Goal: Task Accomplishment & Management: Complete application form

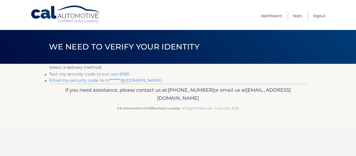
click at [123, 73] on link "Text my security code to xxx-xxx-9180" at bounding box center [89, 74] width 80 height 5
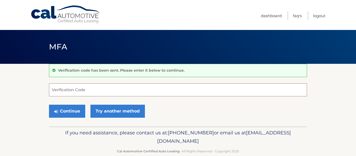
click at [91, 93] on input "Verification Code" at bounding box center [178, 89] width 258 height 13
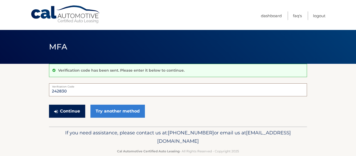
type input "242830"
click at [71, 112] on button "Continue" at bounding box center [67, 111] width 36 height 13
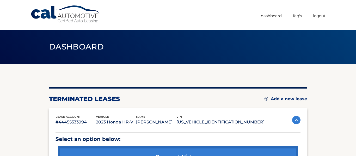
click at [284, 100] on link "Add a new lease" at bounding box center [285, 98] width 42 height 5
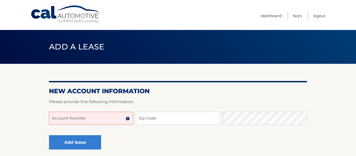
click at [130, 119] on input "Account Number" at bounding box center [91, 118] width 84 height 13
click at [127, 119] on img at bounding box center [128, 118] width 4 height 4
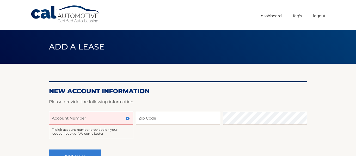
click at [95, 121] on input "Account Number" at bounding box center [91, 118] width 84 height 13
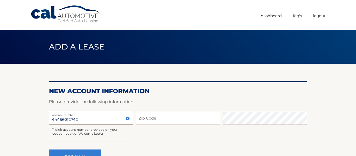
type input "44456012742"
click at [157, 118] on input "Zip Code" at bounding box center [178, 118] width 84 height 13
type input "10306"
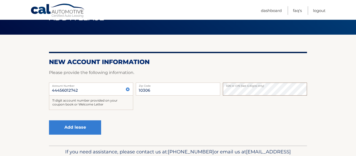
scroll to position [36, 0]
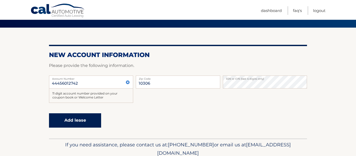
click at [87, 120] on button "Add lease" at bounding box center [75, 120] width 52 height 14
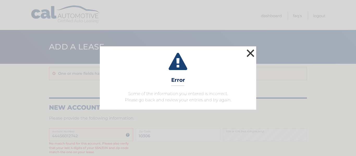
click at [250, 54] on button "×" at bounding box center [250, 53] width 10 height 10
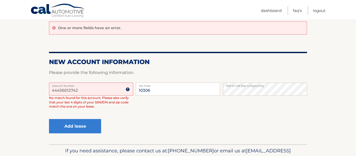
scroll to position [73, 0]
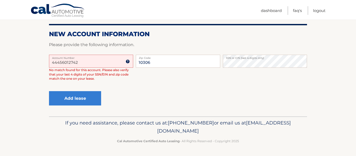
click at [87, 62] on input "44456012742" at bounding box center [91, 61] width 84 height 13
click at [276, 11] on link "Dashboard" at bounding box center [271, 10] width 21 height 9
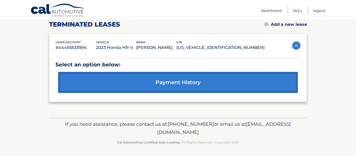
scroll to position [76, 0]
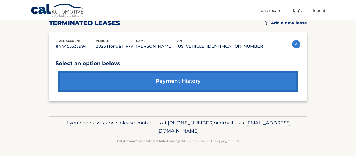
click at [280, 22] on link "Add a new lease" at bounding box center [285, 23] width 42 height 5
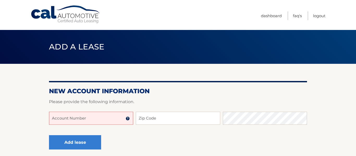
click at [101, 117] on input "Account Number" at bounding box center [91, 118] width 84 height 13
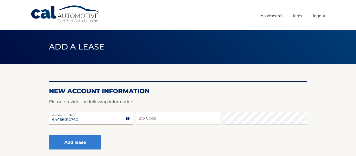
type input "44456012742"
click at [148, 118] on input "Zip Code" at bounding box center [178, 118] width 84 height 13
type input "10306"
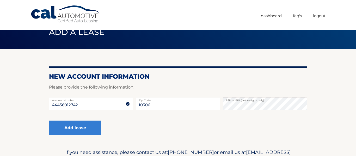
scroll to position [18, 0]
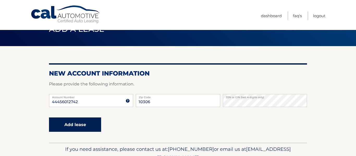
click at [71, 125] on button "Add lease" at bounding box center [75, 124] width 52 height 14
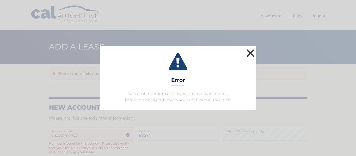
click at [253, 52] on button "×" at bounding box center [250, 53] width 10 height 10
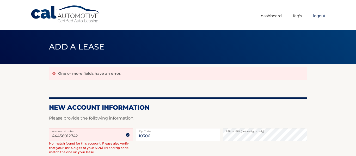
click at [317, 16] on link "Logout" at bounding box center [319, 15] width 12 height 9
